Goal: Task Accomplishment & Management: Use online tool/utility

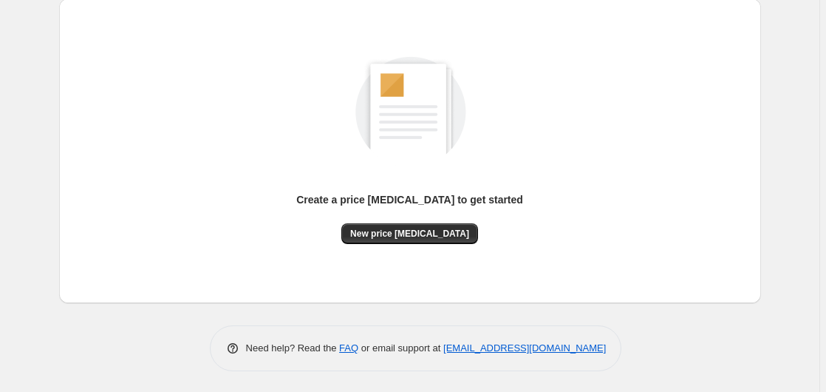
scroll to position [162, 0]
click at [409, 225] on button "New price [MEDICAL_DATA]" at bounding box center [409, 232] width 137 height 21
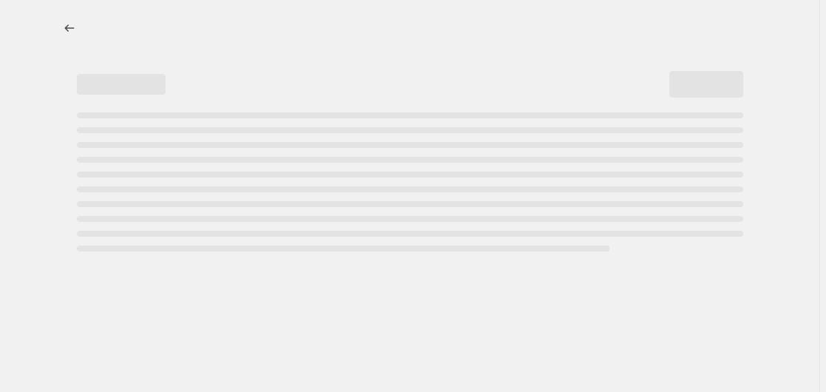
select select "percentage"
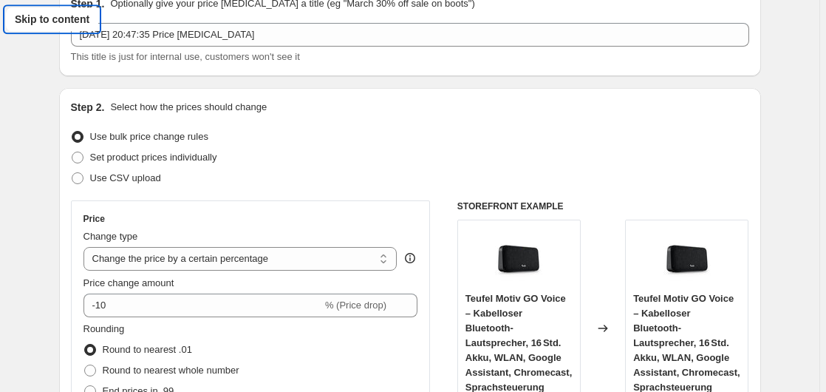
scroll to position [302, 0]
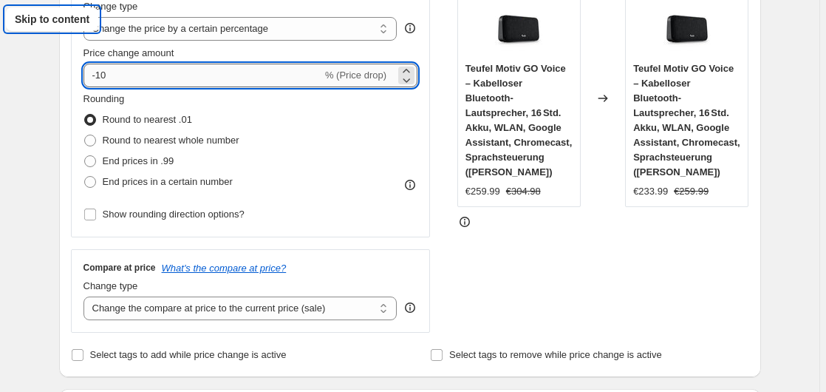
click at [171, 75] on input "-10" at bounding box center [203, 76] width 239 height 24
type input "-1"
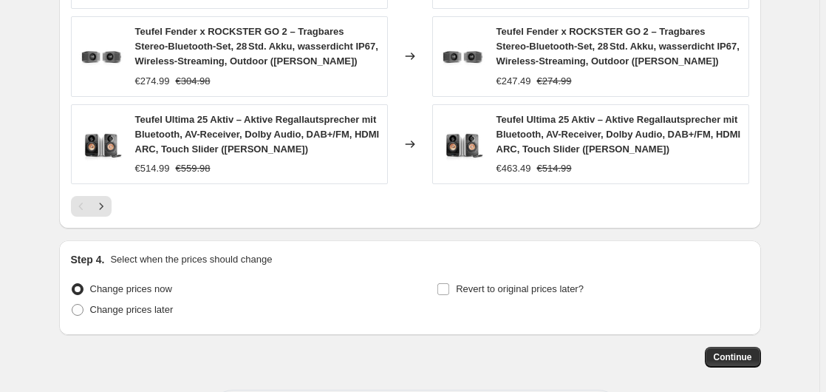
scroll to position [1184, 0]
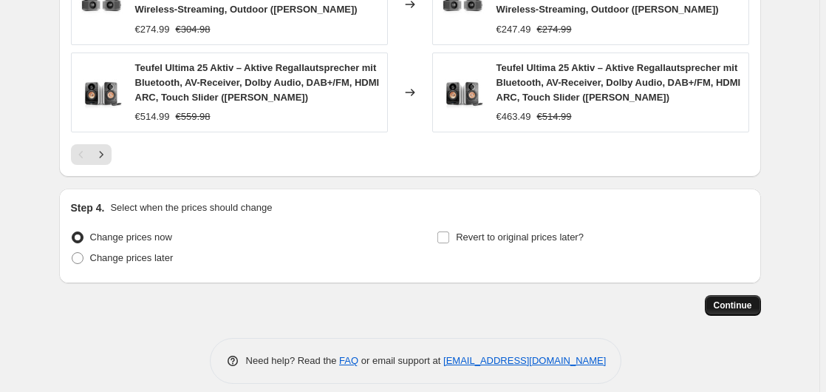
type input "-35"
click at [728, 299] on span "Continue" at bounding box center [733, 305] width 38 height 12
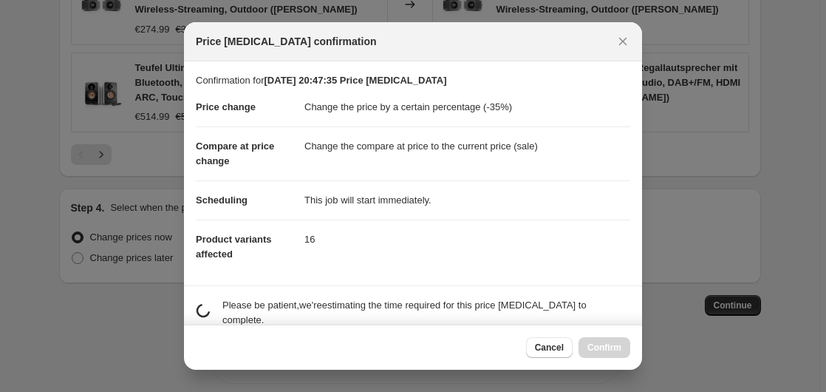
scroll to position [234, 0]
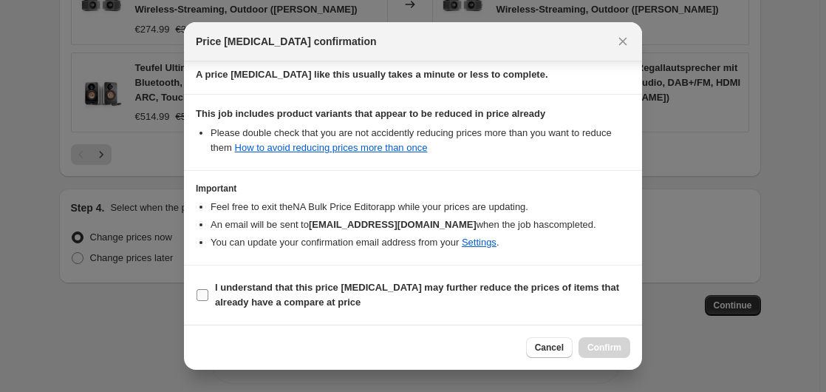
click at [264, 288] on b "I understand that this price [MEDICAL_DATA] may further reduce the prices of it…" at bounding box center [417, 295] width 404 height 26
click at [281, 299] on b "I understand that this price [MEDICAL_DATA] may further reduce the prices of it…" at bounding box center [417, 295] width 404 height 26
click at [208, 299] on input "I understand that this price [MEDICAL_DATA] may further reduce the prices of it…" at bounding box center [203, 295] width 12 height 12
checkbox input "true"
click at [596, 347] on span "Confirm" at bounding box center [605, 347] width 34 height 12
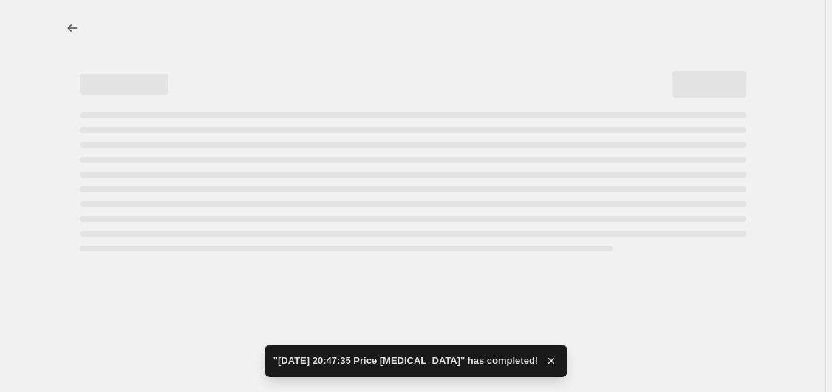
select select "percentage"
